Goal: Navigation & Orientation: Find specific page/section

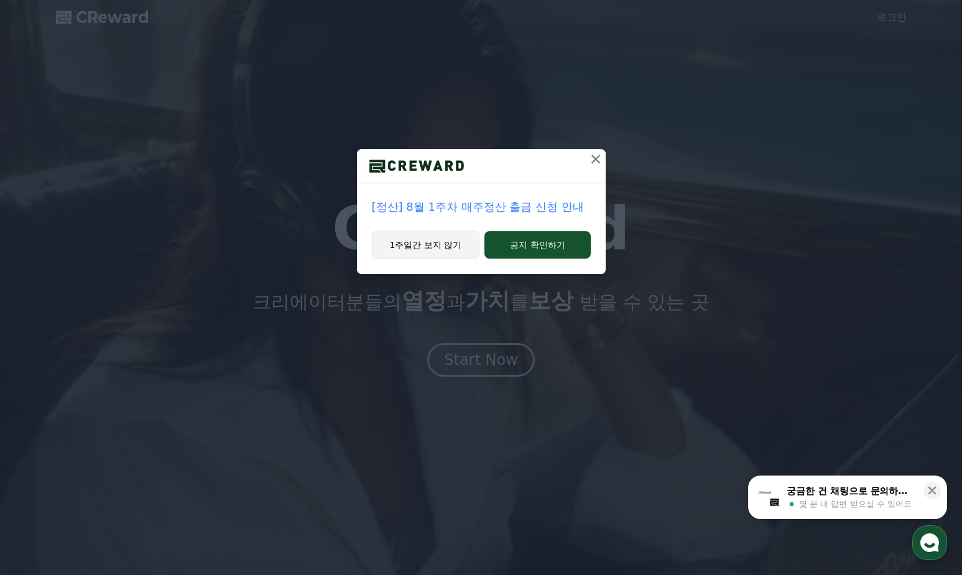
click at [454, 251] on button "1주일간 보지 않기" at bounding box center [426, 245] width 108 height 29
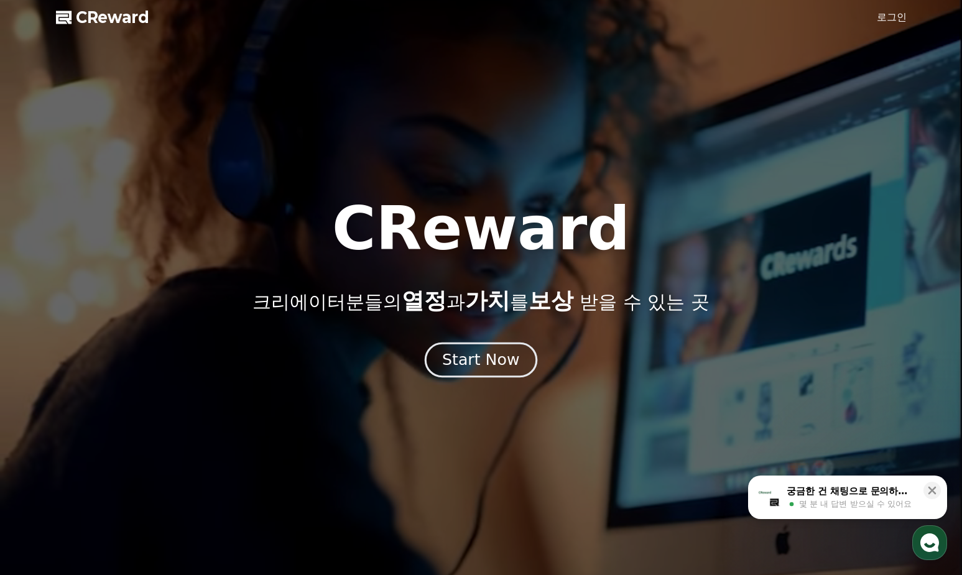
click at [478, 369] on div "Start Now" at bounding box center [480, 360] width 77 height 21
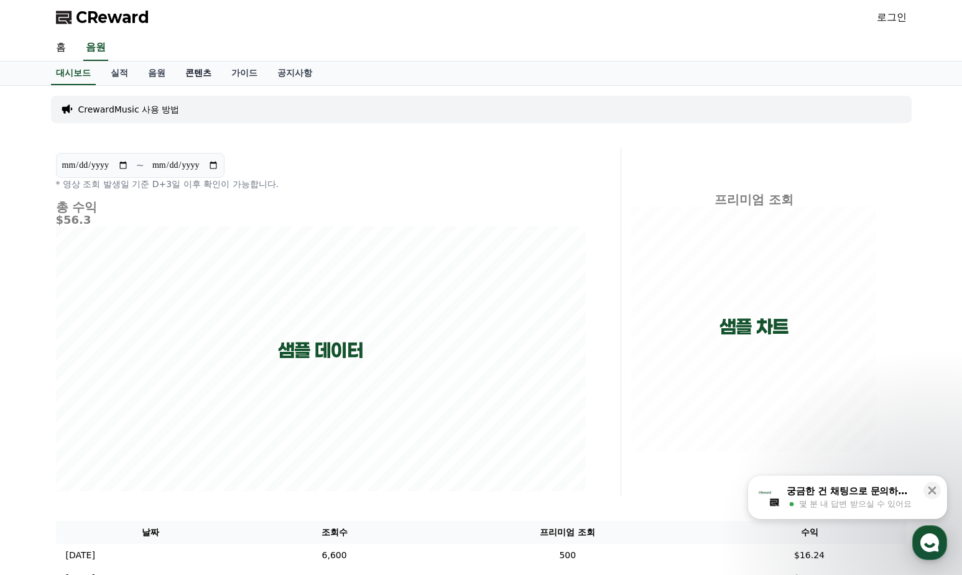
click at [180, 74] on link "콘텐츠" at bounding box center [198, 74] width 46 height 24
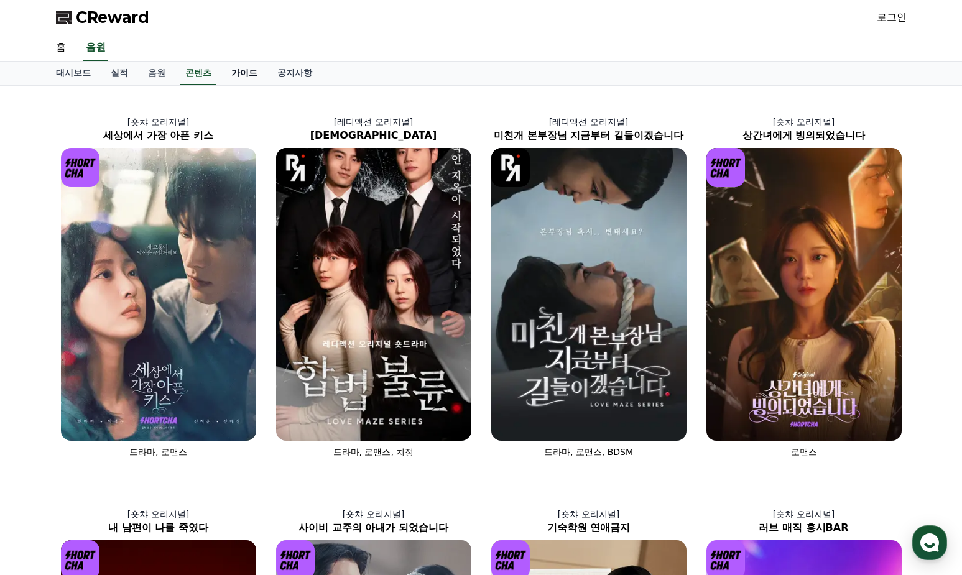
click at [232, 73] on link "가이드" at bounding box center [244, 74] width 46 height 24
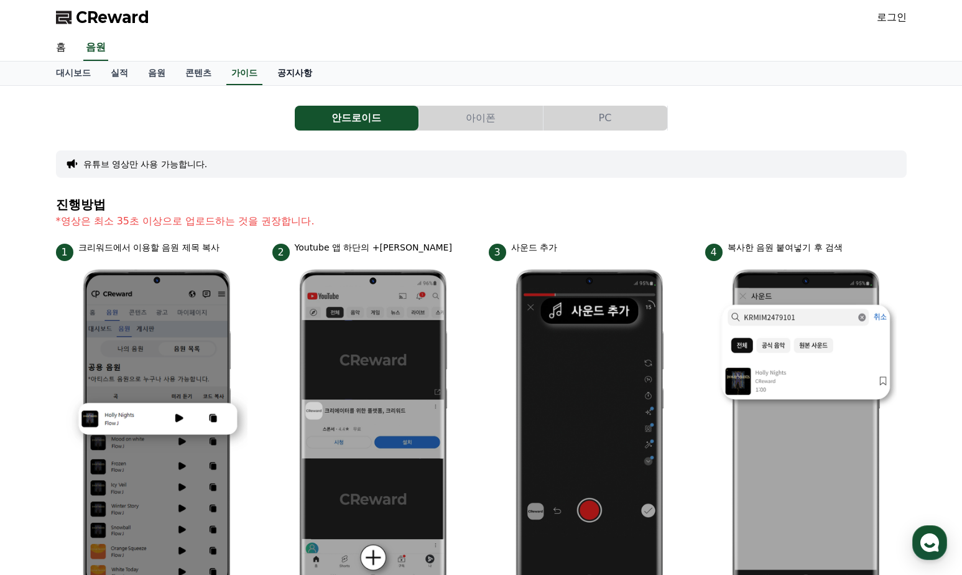
click at [269, 68] on link "공지사항" at bounding box center [294, 74] width 55 height 24
